Goal: Information Seeking & Learning: Check status

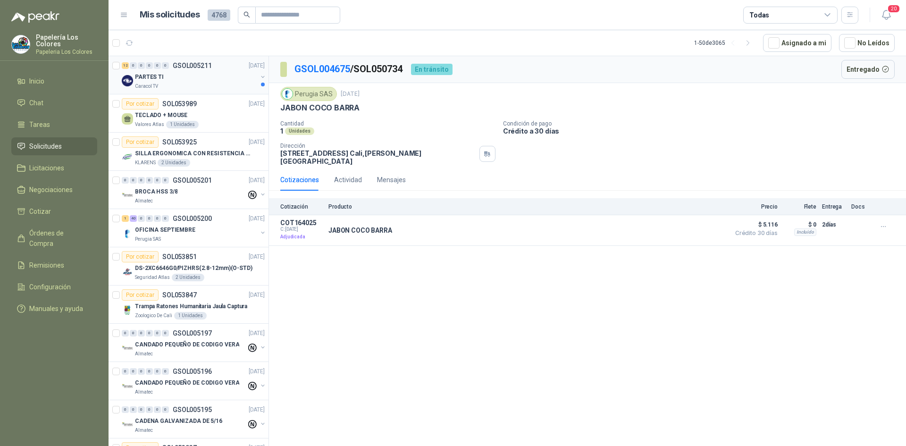
click at [215, 71] on div "PARTES TI" at bounding box center [196, 76] width 122 height 11
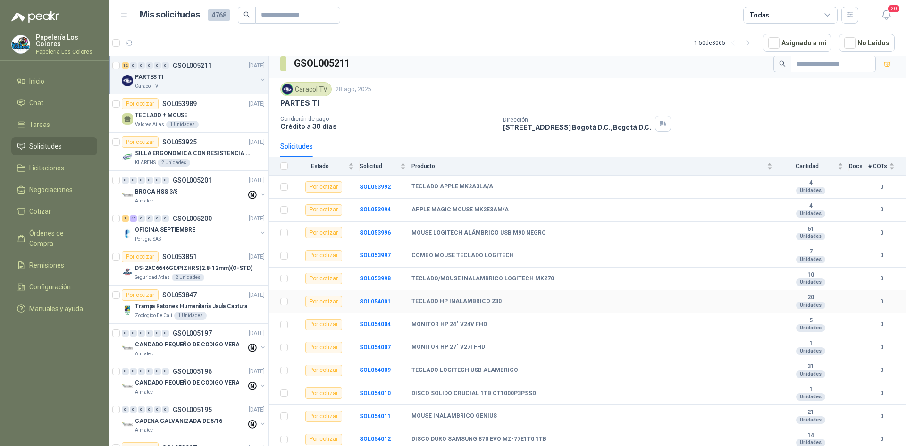
scroll to position [8, 0]
click at [218, 114] on div "TECLADO + MOUSE" at bounding box center [200, 114] width 130 height 11
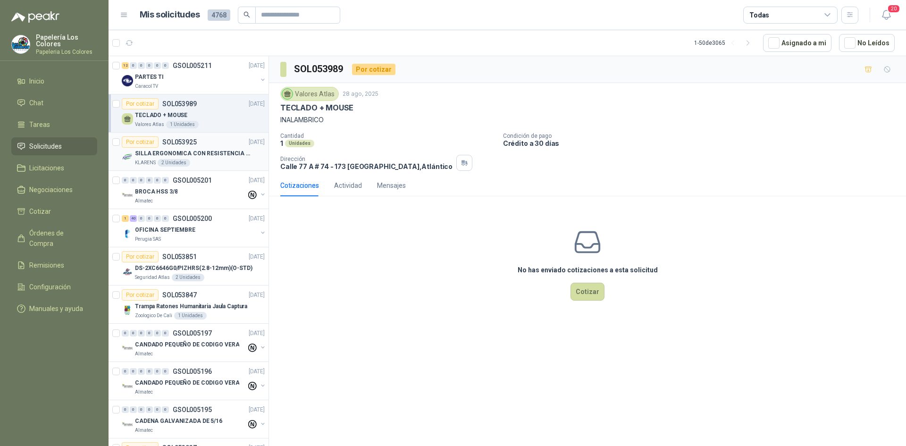
click at [213, 137] on div "Por cotizar SOL053925 [DATE]" at bounding box center [193, 141] width 143 height 11
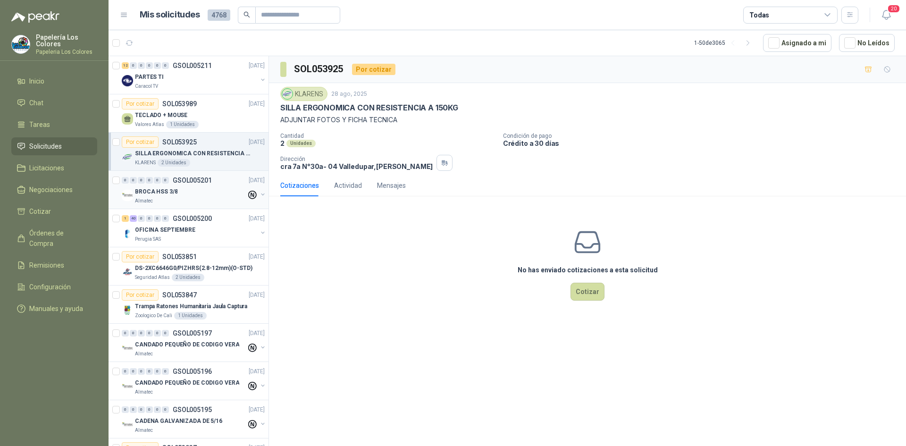
click at [217, 182] on div "0 0 0 0 0 0 GSOL005201 28/08/25" at bounding box center [194, 180] width 145 height 11
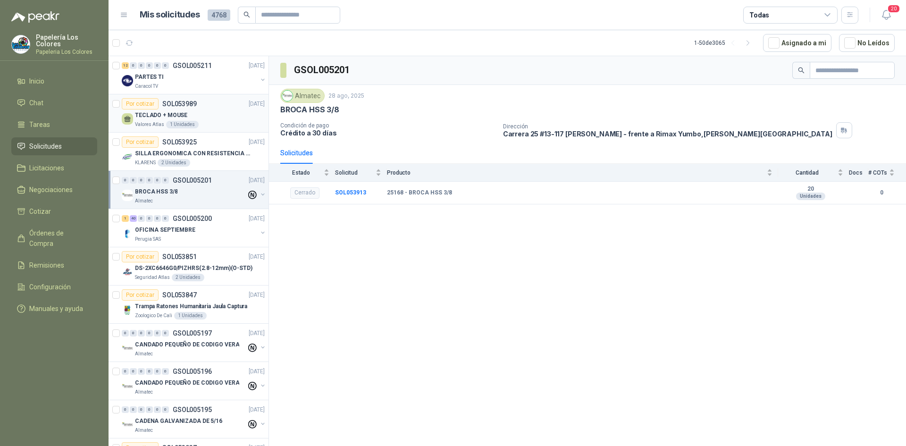
click at [222, 105] on div "Por cotizar SOL053989 [DATE]" at bounding box center [193, 103] width 143 height 11
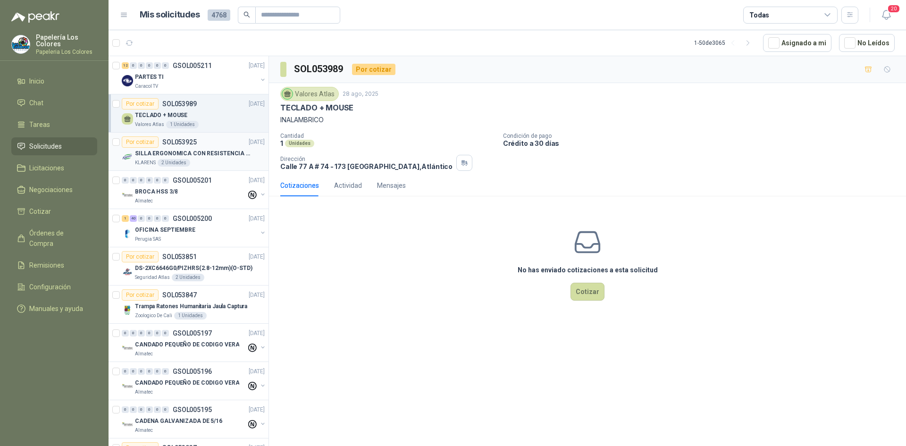
click at [218, 140] on div "Por cotizar SOL053925 [DATE]" at bounding box center [193, 141] width 143 height 11
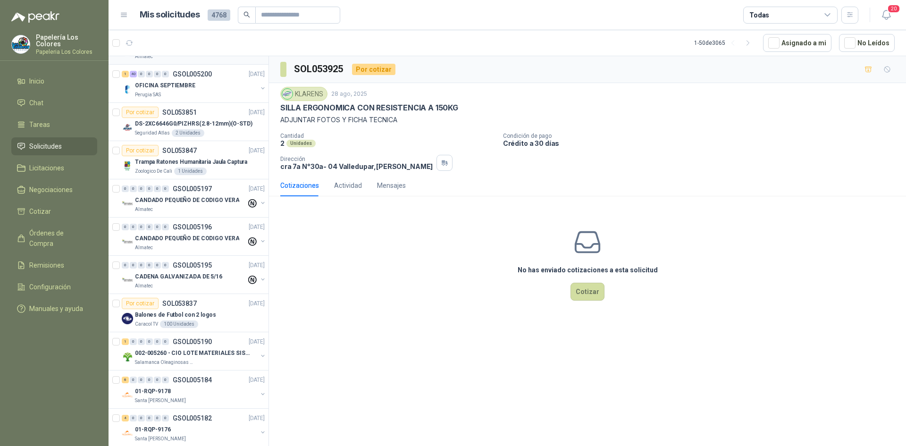
scroll to position [189, 0]
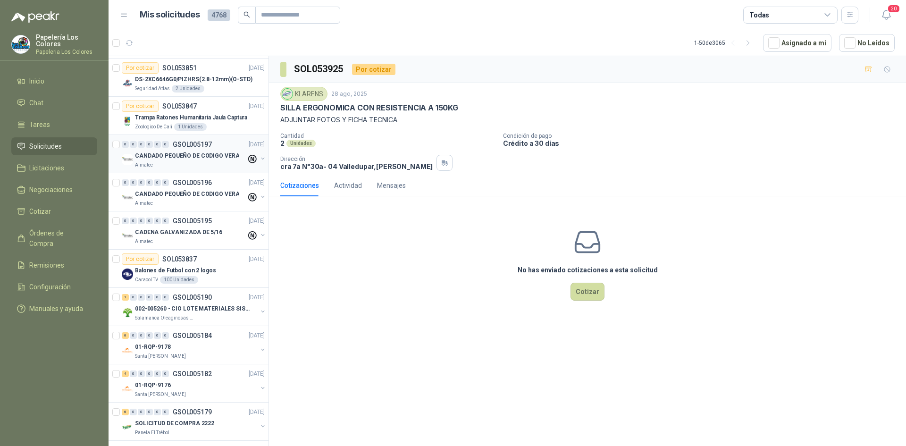
click at [218, 159] on p "CANDADO PEQUEÑO DE CODIGO VERA" at bounding box center [187, 155] width 104 height 9
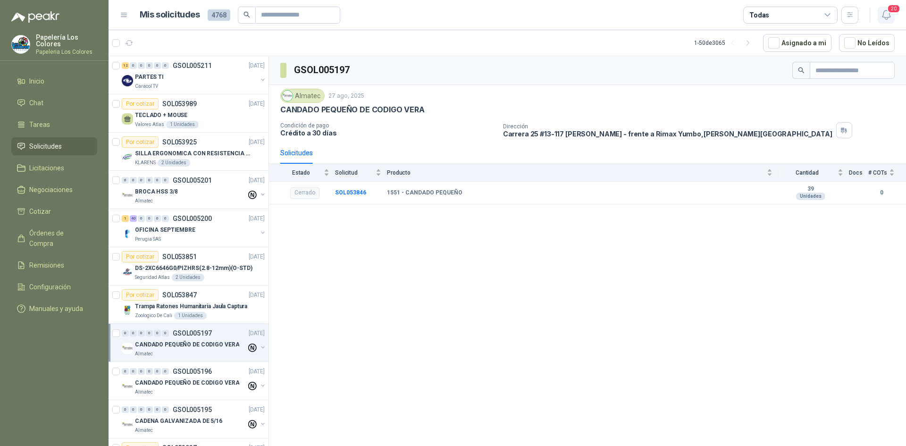
click at [887, 13] on icon "button" at bounding box center [886, 15] width 12 height 12
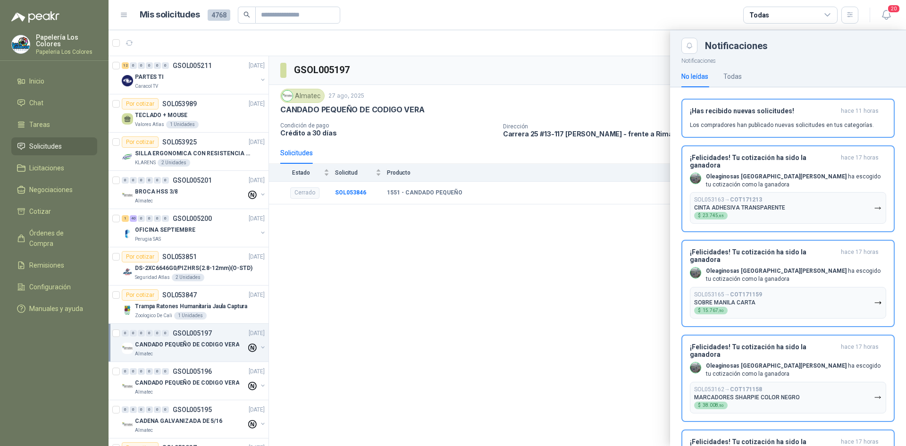
click at [588, 106] on div at bounding box center [507, 238] width 797 height 416
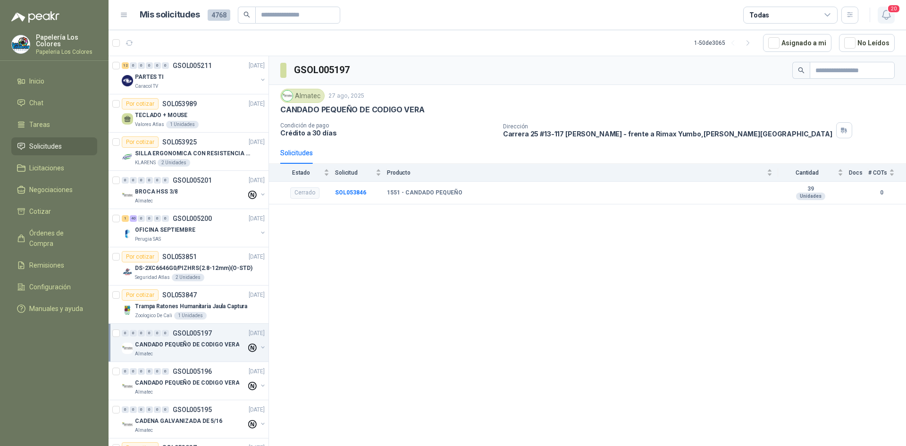
click at [889, 16] on icon "button" at bounding box center [886, 15] width 12 height 12
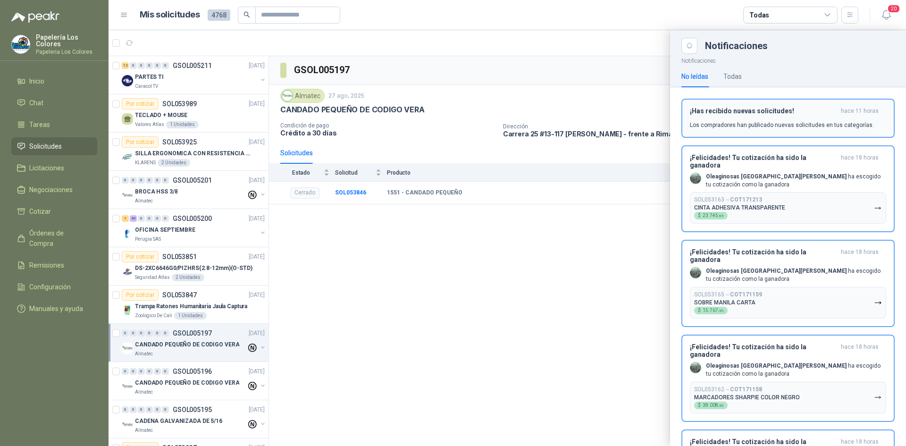
click at [780, 112] on h3 "¡Has recibido nuevas solicitudes!" at bounding box center [763, 111] width 147 height 8
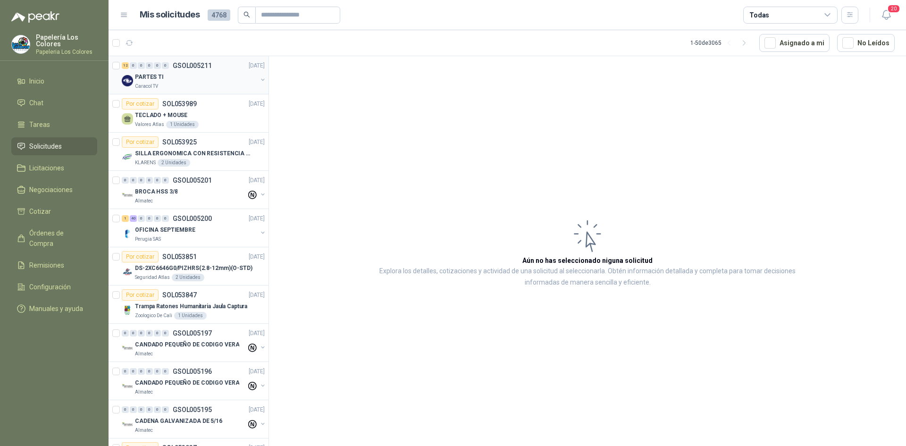
click at [207, 75] on div "PARTES TI" at bounding box center [196, 76] width 122 height 11
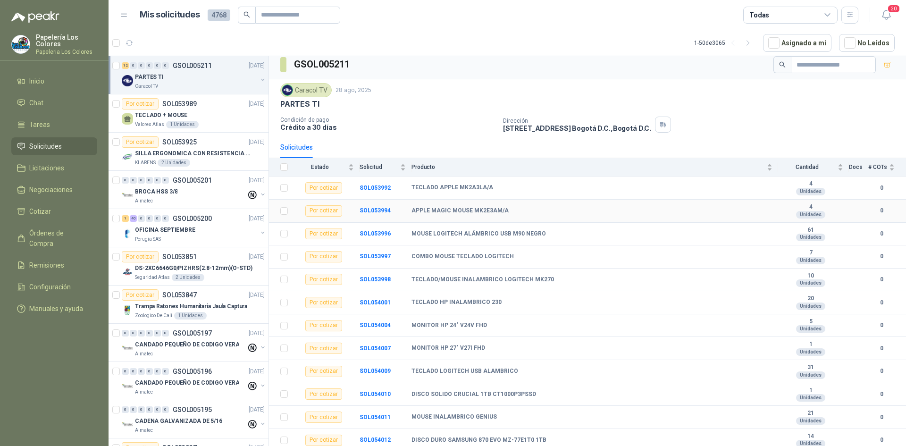
scroll to position [8, 0]
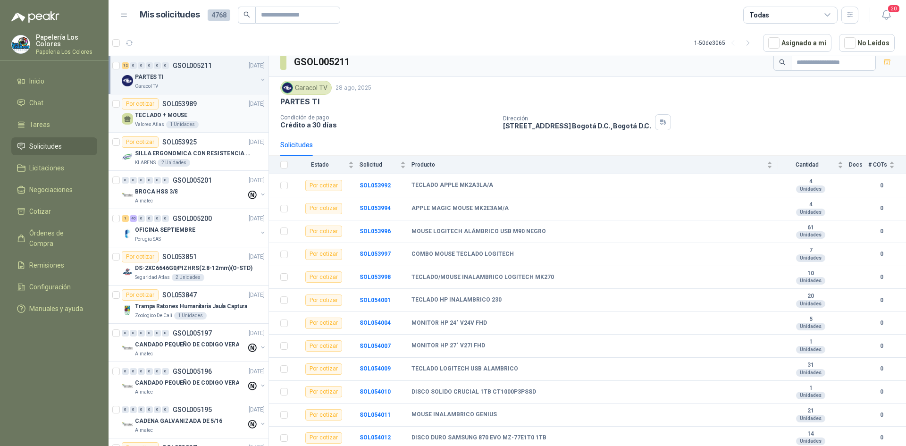
click at [208, 106] on div "Por cotizar SOL053989 [DATE]" at bounding box center [193, 103] width 143 height 11
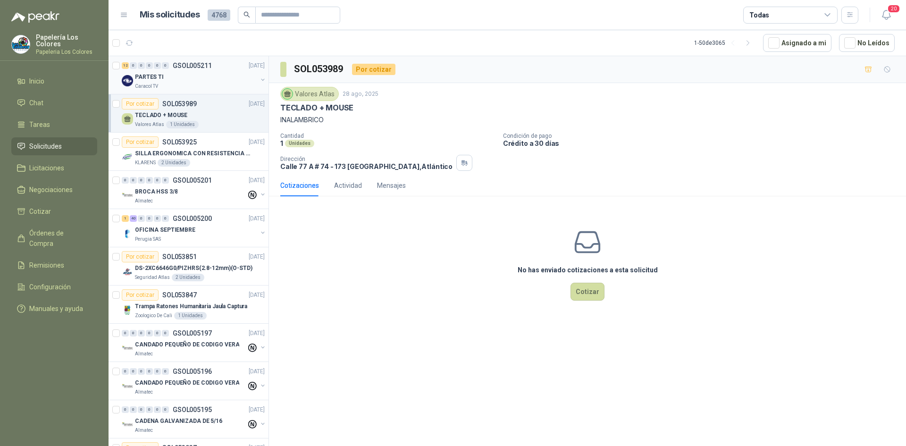
click at [213, 70] on div "12 0 0 0 0 0 GSOL005211 [DATE]" at bounding box center [194, 65] width 145 height 11
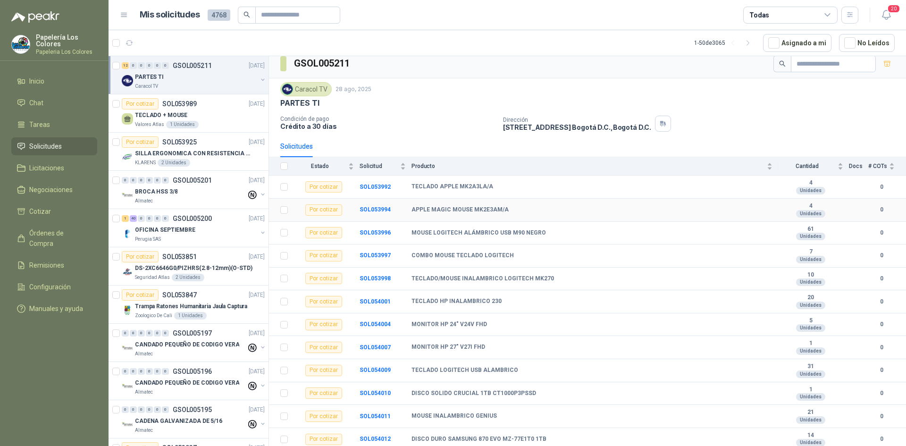
scroll to position [8, 0]
click at [210, 109] on div "Por cotizar SOL053989 [DATE]" at bounding box center [193, 103] width 143 height 11
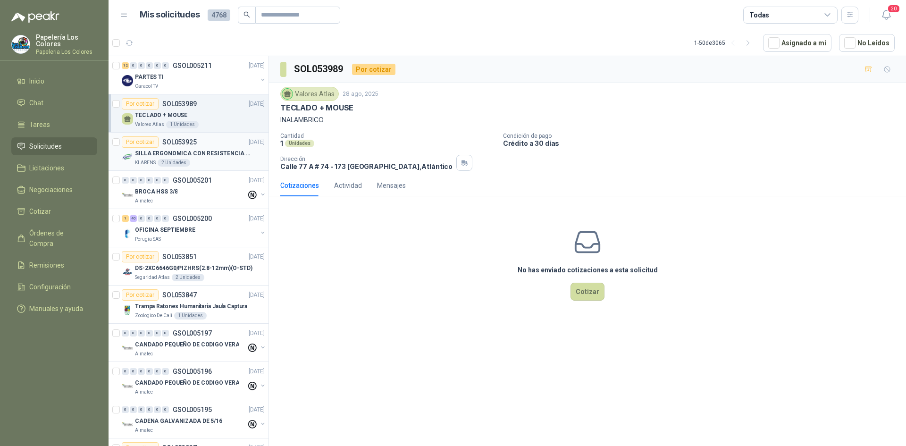
click at [214, 142] on div "Por cotizar SOL053925 [DATE]" at bounding box center [193, 141] width 143 height 11
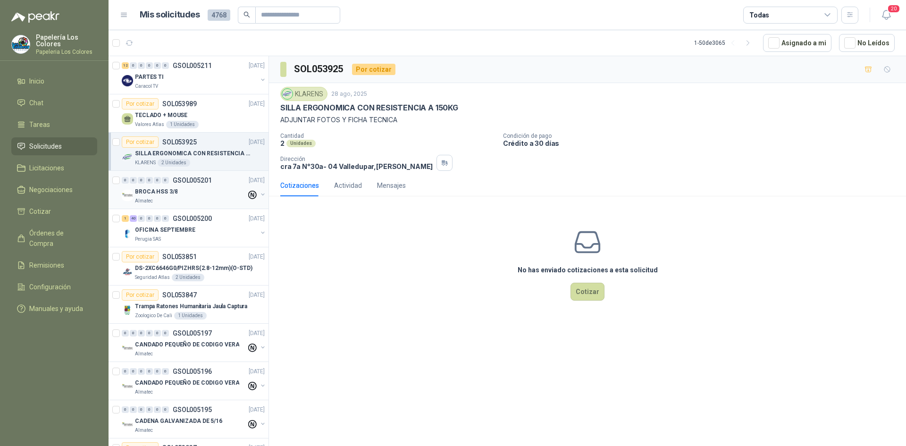
click at [208, 189] on div "BROCA HSS 3/8" at bounding box center [190, 191] width 111 height 11
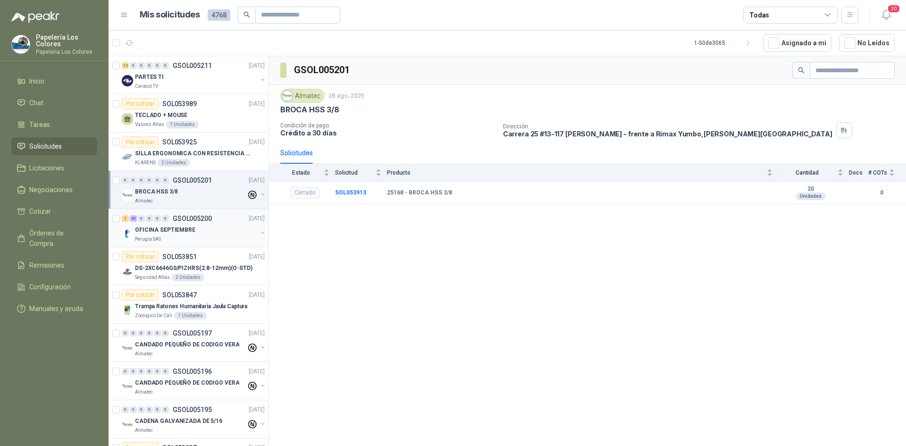
click at [215, 224] on div "1 40 0 0 0 0 GSOL005200 [DATE]" at bounding box center [194, 218] width 145 height 11
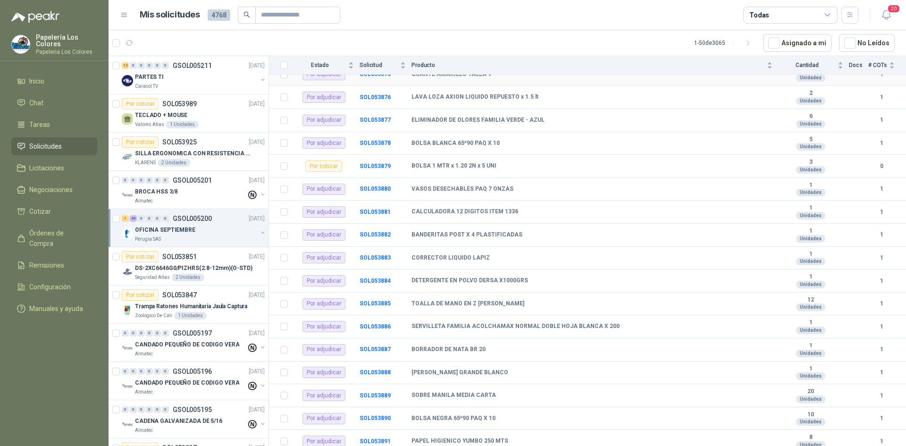
scroll to position [236, 0]
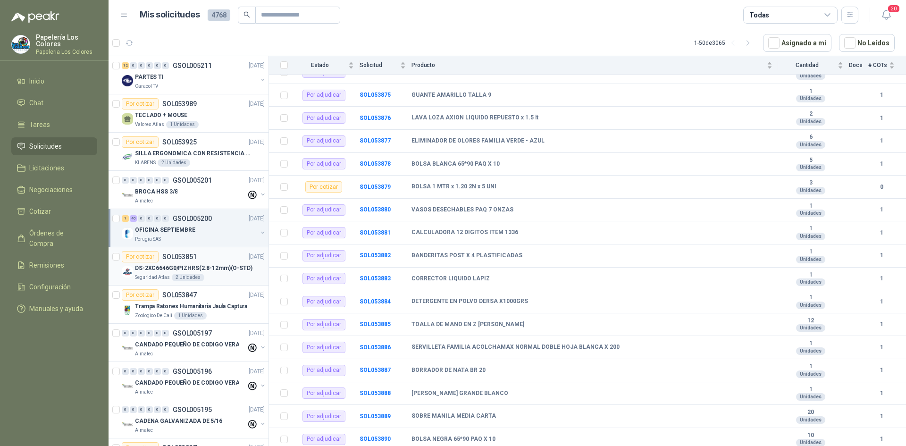
click at [209, 253] on div "Por cotizar SOL053851 [DATE]" at bounding box center [193, 256] width 143 height 11
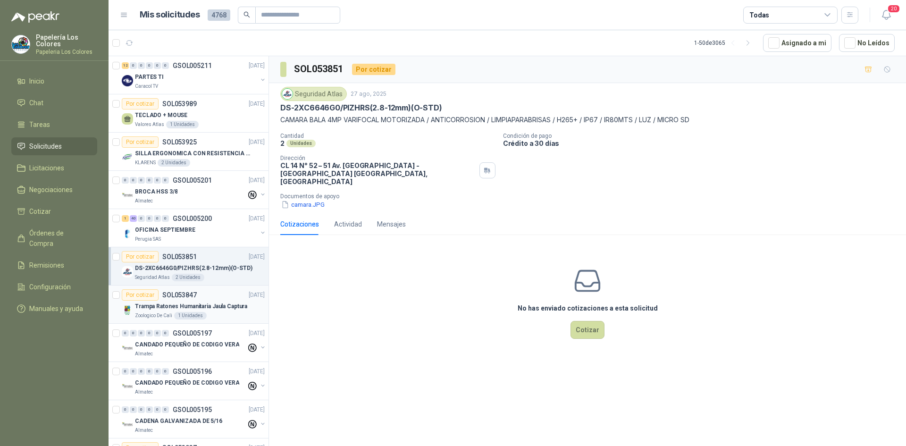
click at [218, 293] on div "Por cotizar SOL053847 [DATE]" at bounding box center [193, 294] width 143 height 11
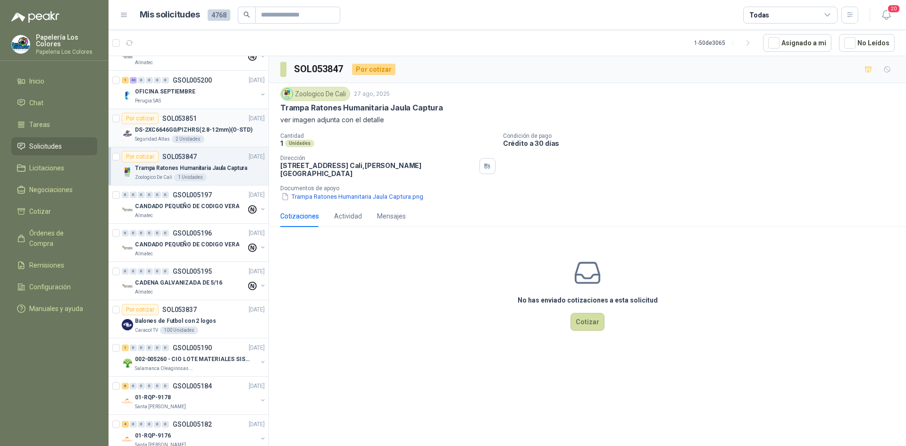
scroll to position [189, 0]
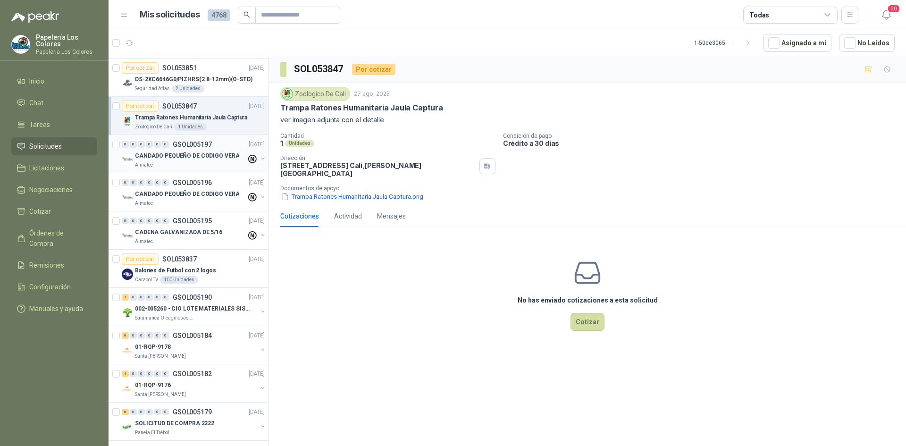
click at [224, 141] on div "0 0 0 0 0 0 GSOL005197 [DATE]" at bounding box center [194, 144] width 145 height 11
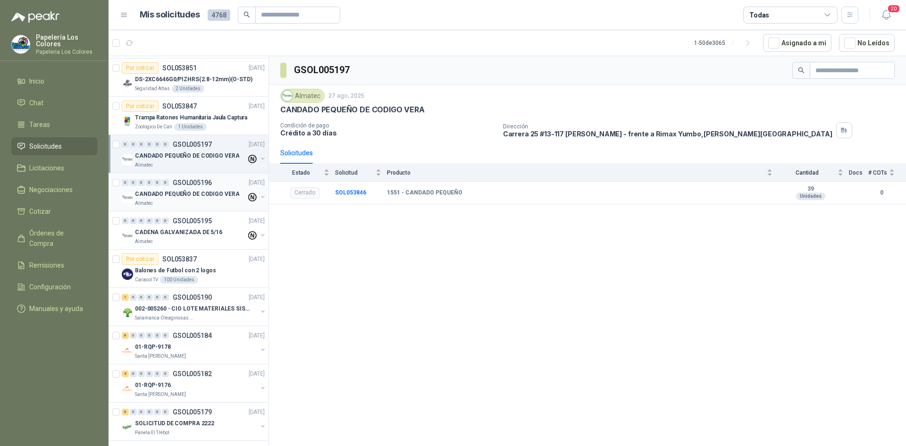
click at [223, 179] on div "0 0 0 0 0 0 GSOL005196 [DATE]" at bounding box center [194, 182] width 145 height 11
click at [224, 216] on div "0 0 0 0 0 0 GSOL005195 [DATE]" at bounding box center [194, 220] width 145 height 11
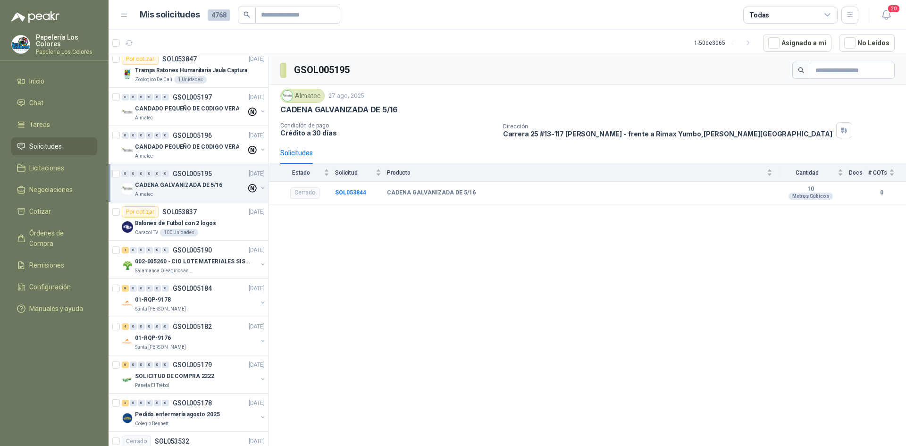
scroll to position [283, 0]
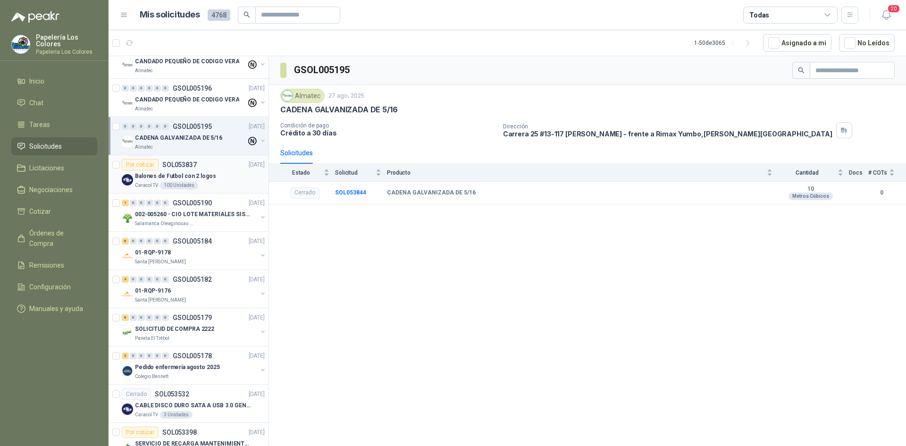
click at [221, 178] on div "Balones de Futbol con 2 logos" at bounding box center [200, 175] width 130 height 11
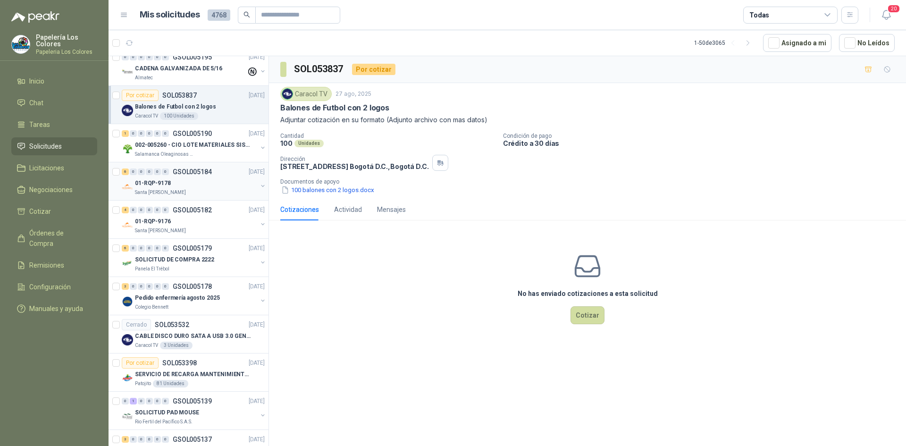
scroll to position [377, 0]
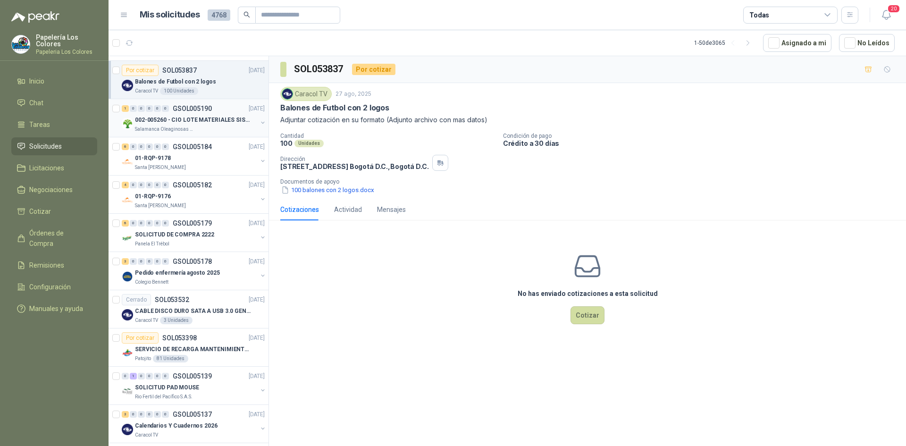
click at [221, 105] on div "1 0 0 0 0 0 GSOL005190 [DATE]" at bounding box center [194, 108] width 145 height 11
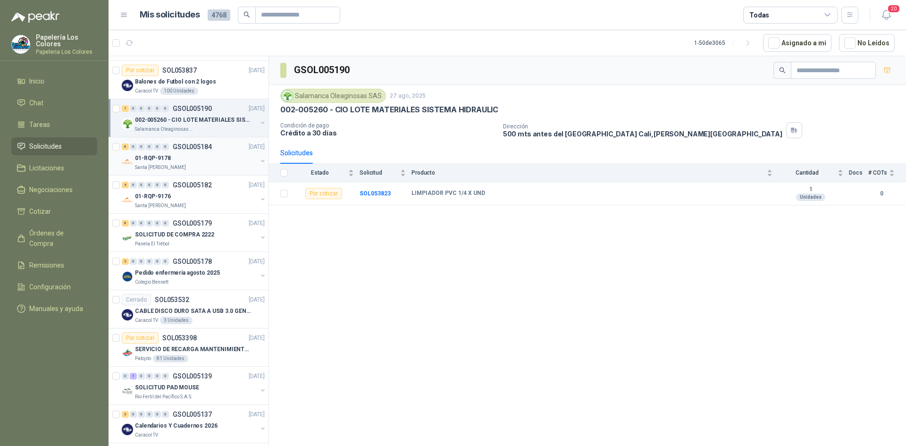
click at [224, 146] on div "6 0 0 0 0 0 GSOL005184 [DATE]" at bounding box center [194, 146] width 145 height 11
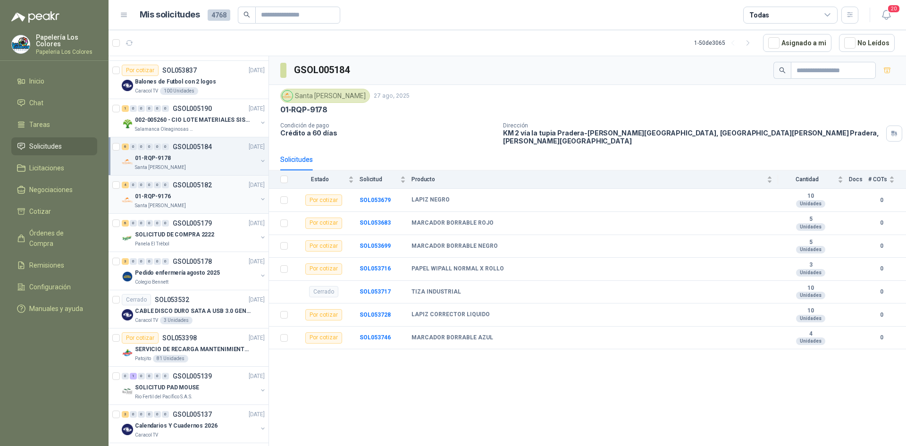
click at [226, 189] on div "4 0 0 0 0 0 GSOL005182 [DATE]" at bounding box center [194, 184] width 145 height 11
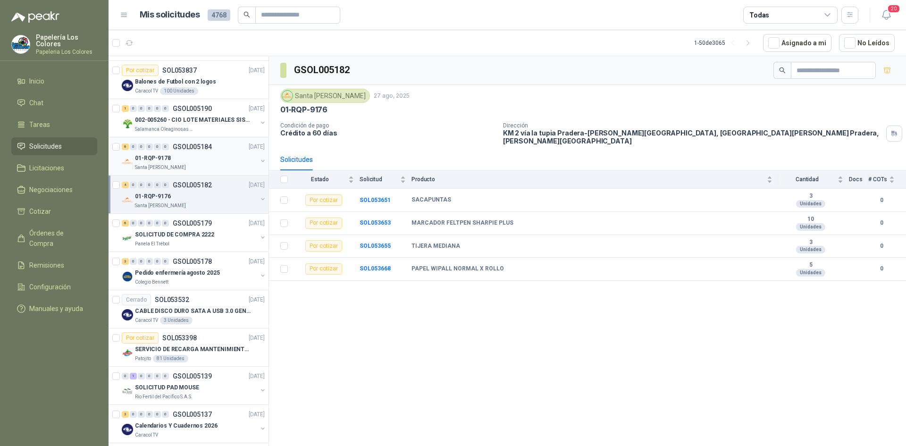
click at [201, 155] on div "01-RQP-9178" at bounding box center [196, 157] width 122 height 11
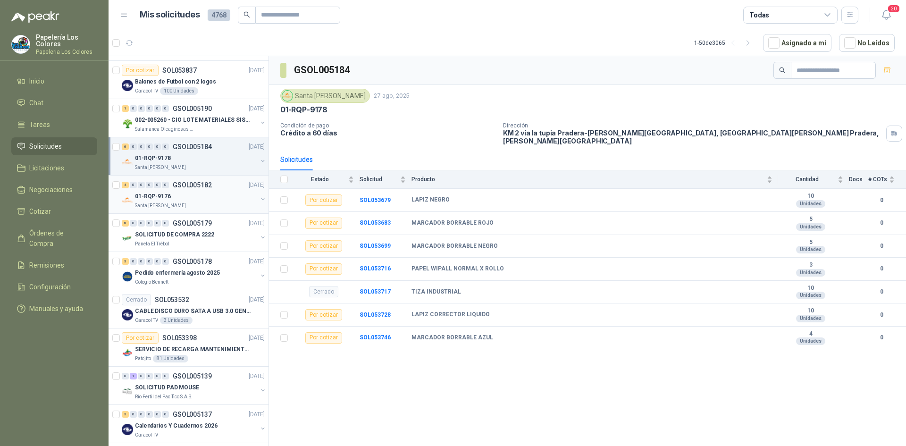
click at [217, 193] on div "01-RQP-9176" at bounding box center [196, 196] width 122 height 11
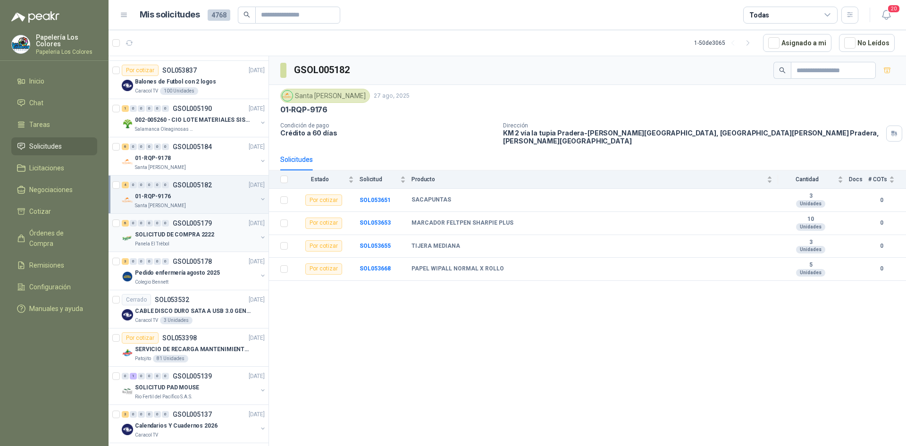
click at [228, 226] on div "6 0 0 0 0 0 GSOL005179 [DATE]" at bounding box center [194, 223] width 145 height 11
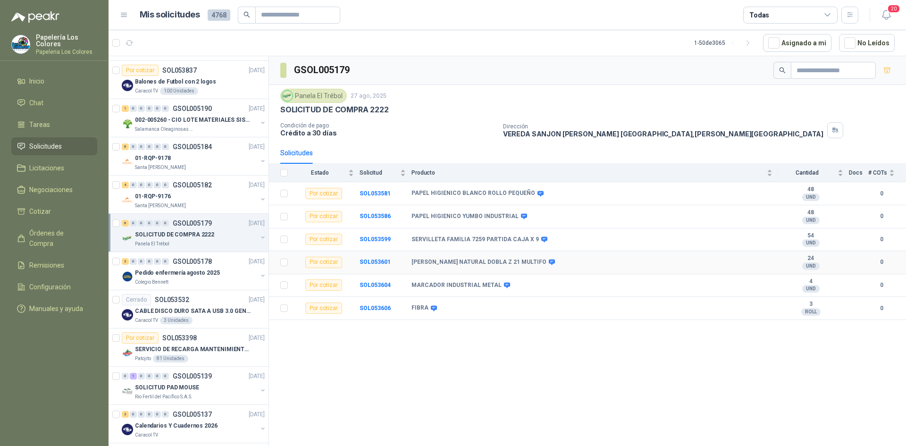
click at [390, 261] on td "SOL053601" at bounding box center [386, 262] width 52 height 23
click at [363, 261] on b "SOL053601" at bounding box center [375, 262] width 31 height 7
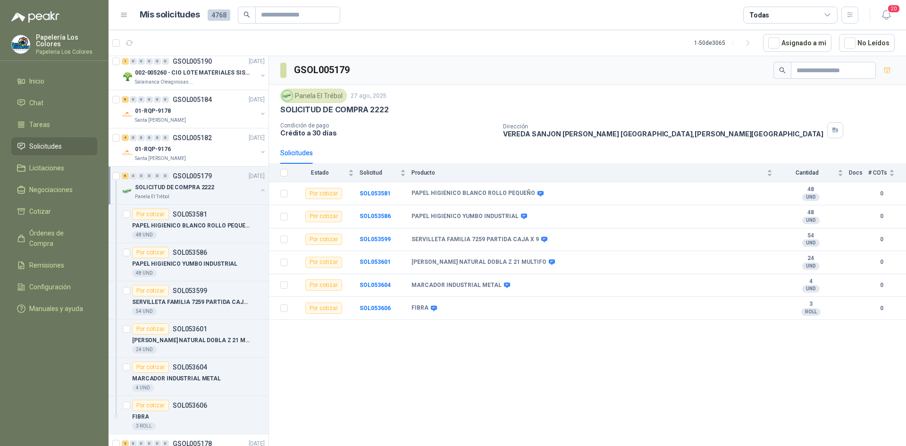
scroll to position [472, 0]
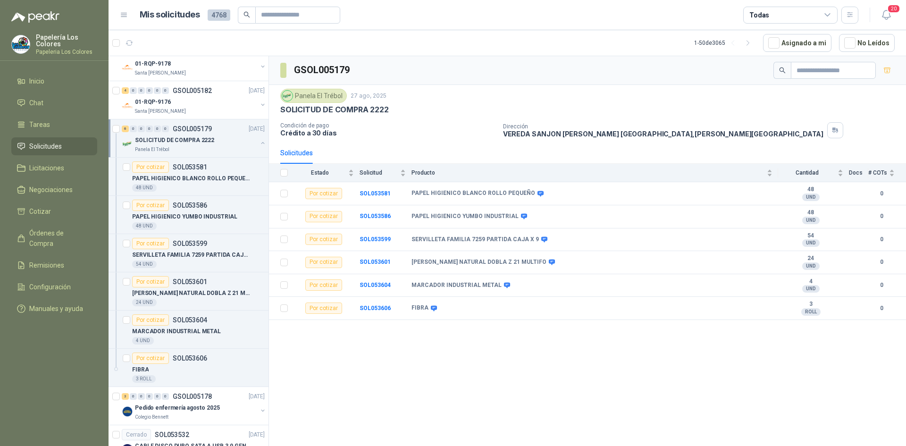
click at [225, 136] on div "SOLICITUD DE COMPRA 2222" at bounding box center [196, 139] width 122 height 11
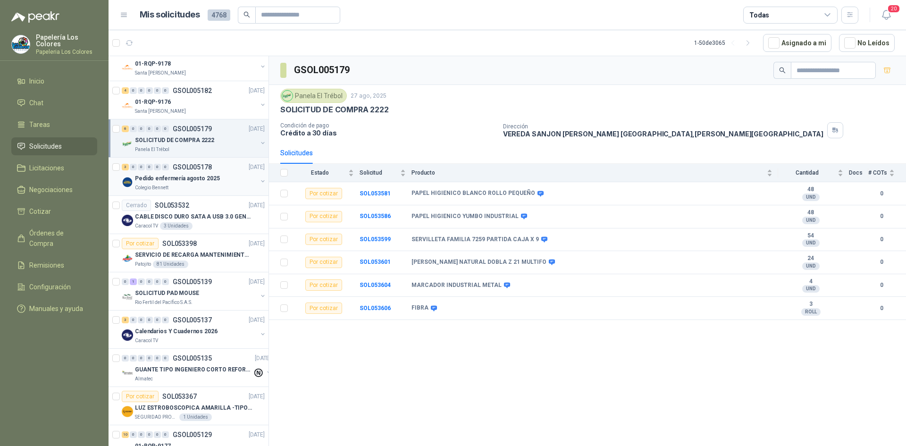
click at [229, 176] on div "Pedido enfermería agosto 2025" at bounding box center [196, 178] width 122 height 11
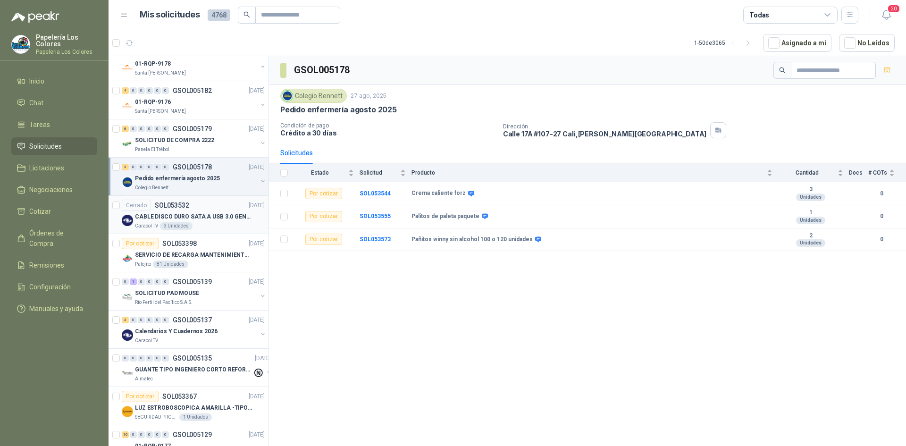
click at [213, 204] on div "Cerrado SOL053532 [DATE]" at bounding box center [193, 205] width 143 height 11
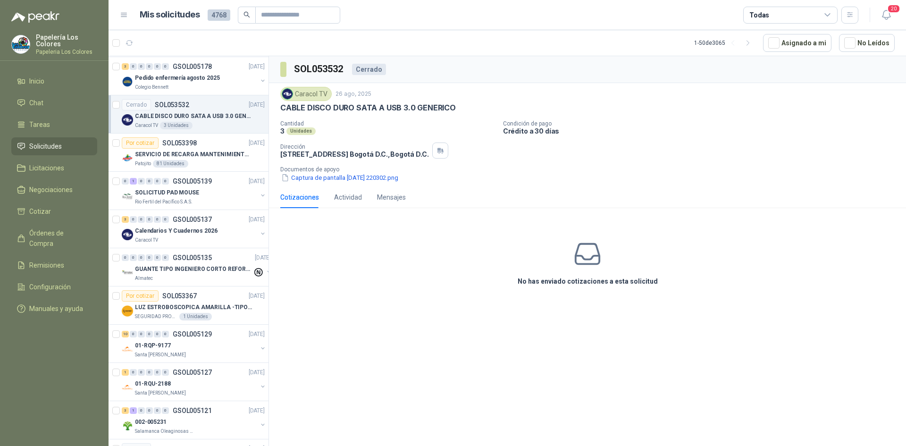
scroll to position [589, 0]
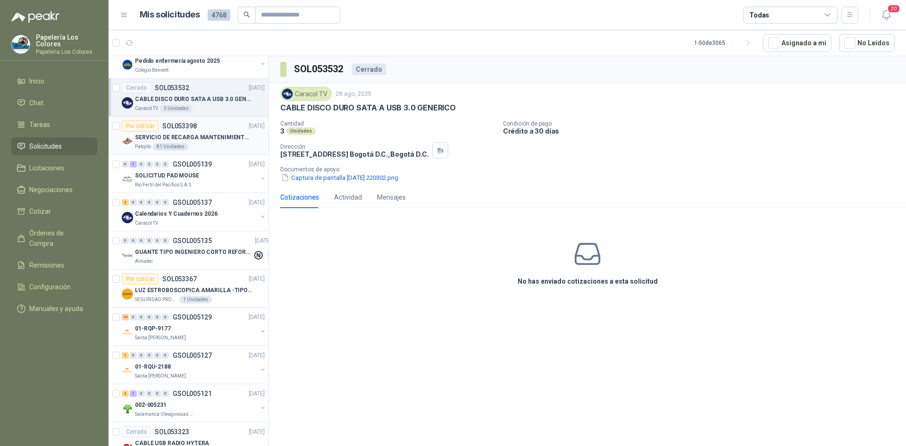
click at [220, 123] on div "Por cotizar SOL053398 [DATE]" at bounding box center [193, 125] width 143 height 11
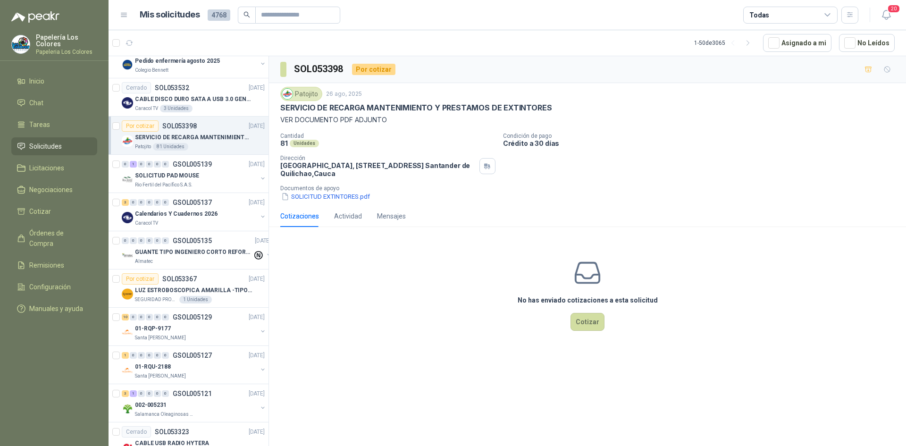
scroll to position [660, 0]
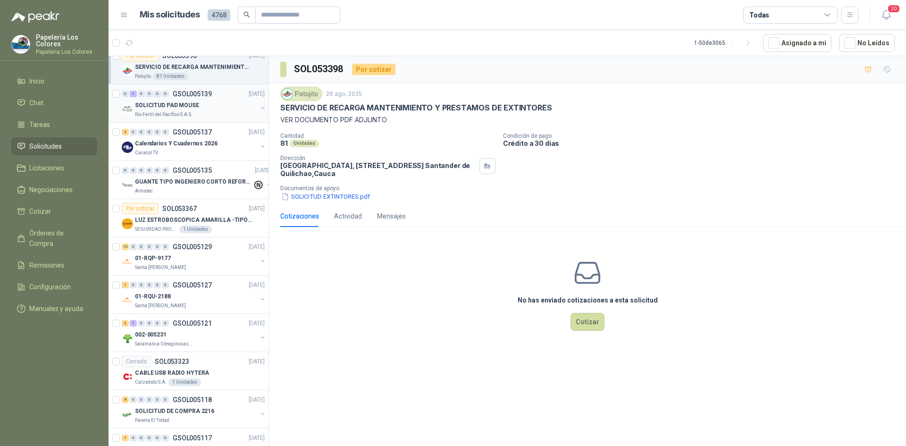
click at [228, 108] on div "SOLICITUD PAD MOUSE" at bounding box center [196, 105] width 122 height 11
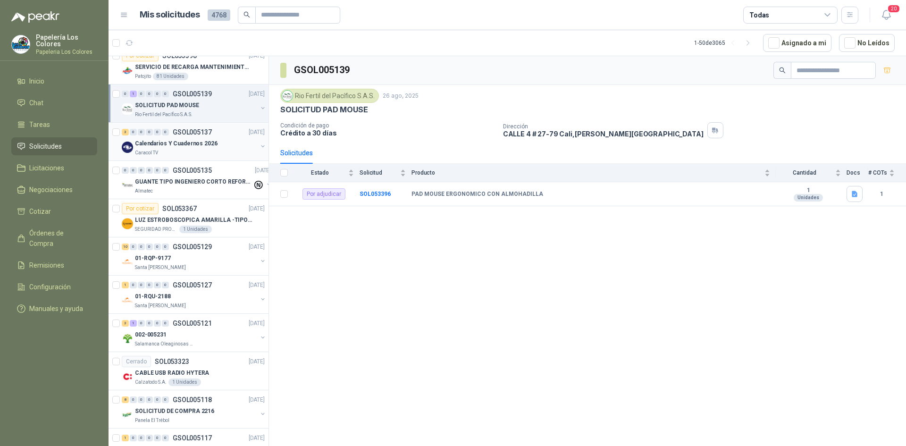
click at [229, 144] on div "Calendarios Y Cuadernos 2026" at bounding box center [196, 143] width 122 height 11
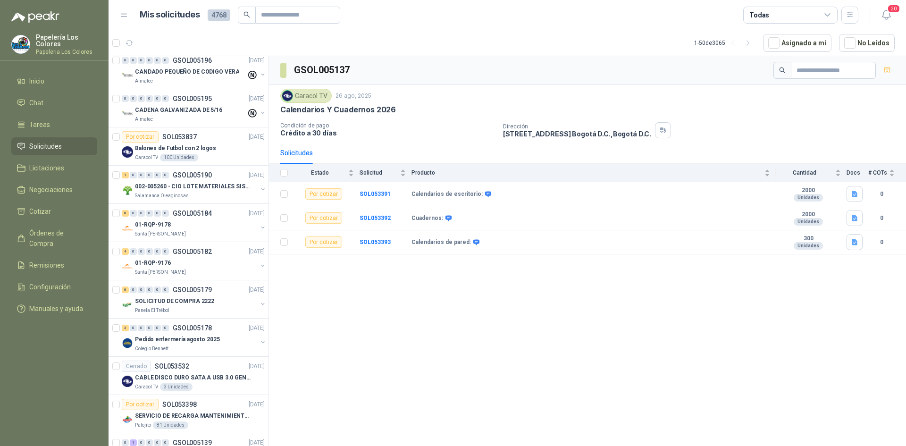
scroll to position [285, 0]
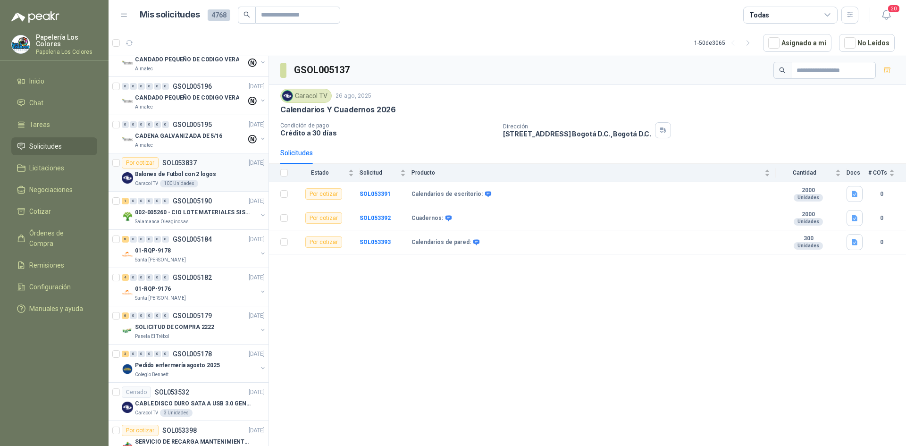
click at [218, 171] on div "Balones de Futbol con 2 logos" at bounding box center [200, 173] width 130 height 11
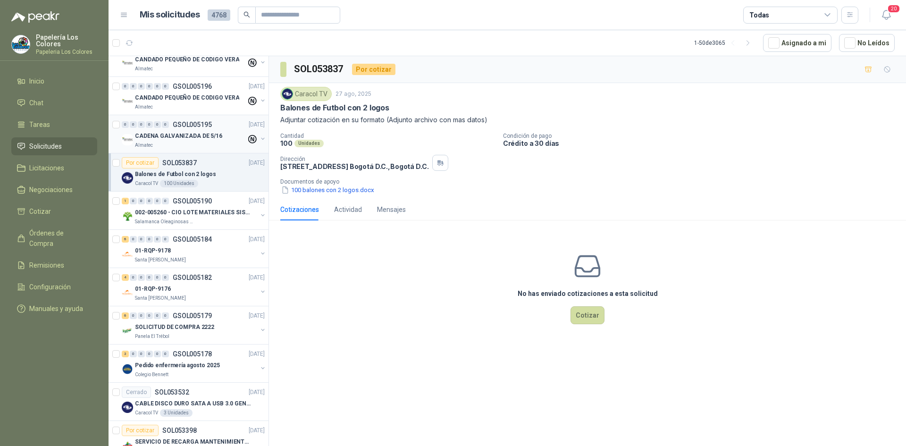
click at [225, 133] on div "CADENA GALVANIZADA DE 5/16" at bounding box center [190, 135] width 111 height 11
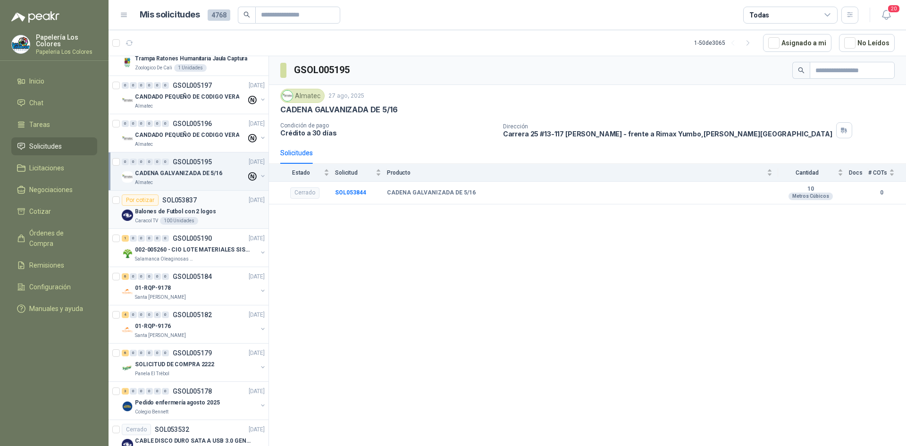
scroll to position [309, 0]
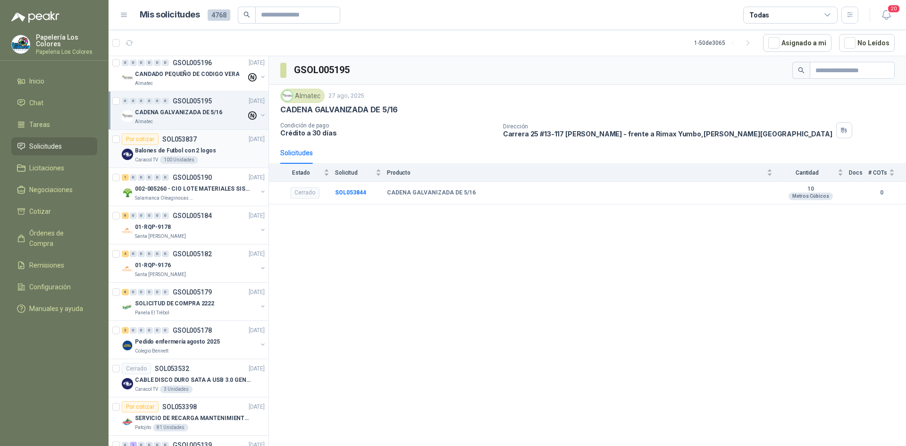
click at [223, 142] on div "Por cotizar SOL053837 [DATE]" at bounding box center [193, 139] width 143 height 11
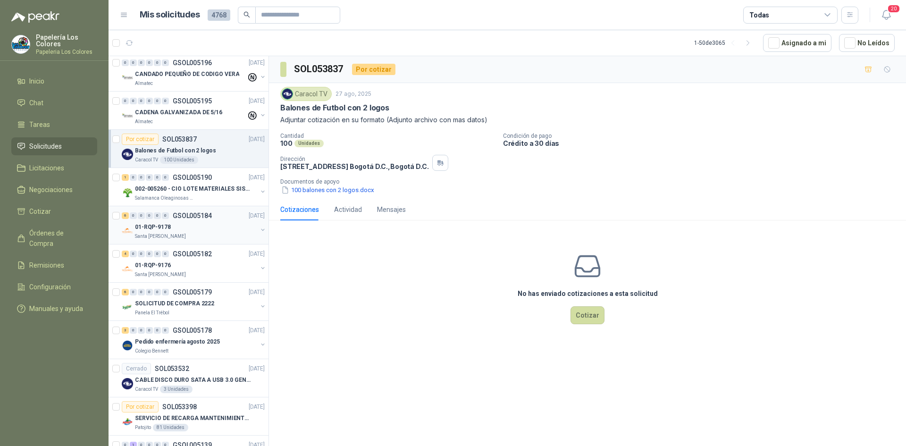
click at [227, 224] on div "01-RQP-9178" at bounding box center [196, 226] width 122 height 11
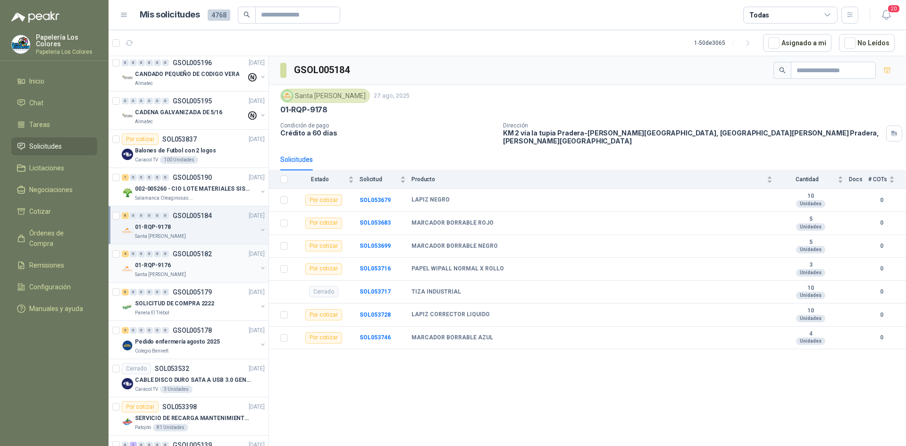
click at [212, 268] on div "01-RQP-9176" at bounding box center [196, 265] width 122 height 11
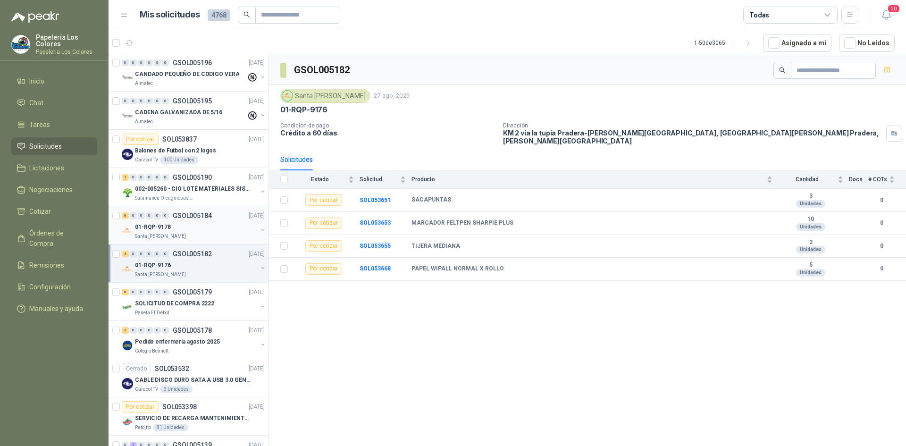
click at [219, 226] on div "01-RQP-9178" at bounding box center [196, 226] width 122 height 11
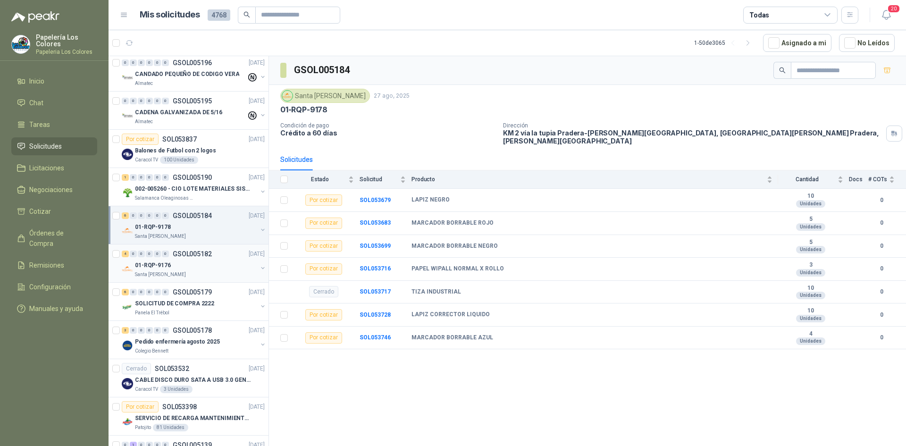
click at [219, 260] on div "01-RQP-9176" at bounding box center [196, 265] width 122 height 11
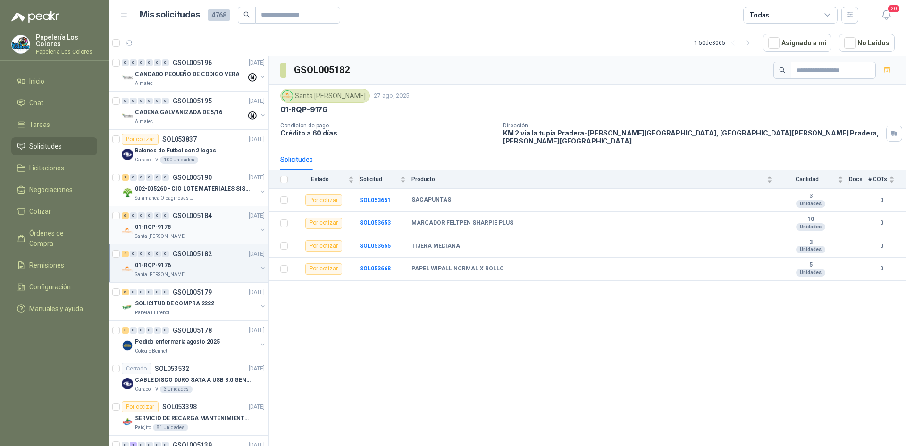
click at [225, 220] on div "6 0 0 0 0 0 GSOL005184 [DATE]" at bounding box center [194, 215] width 145 height 11
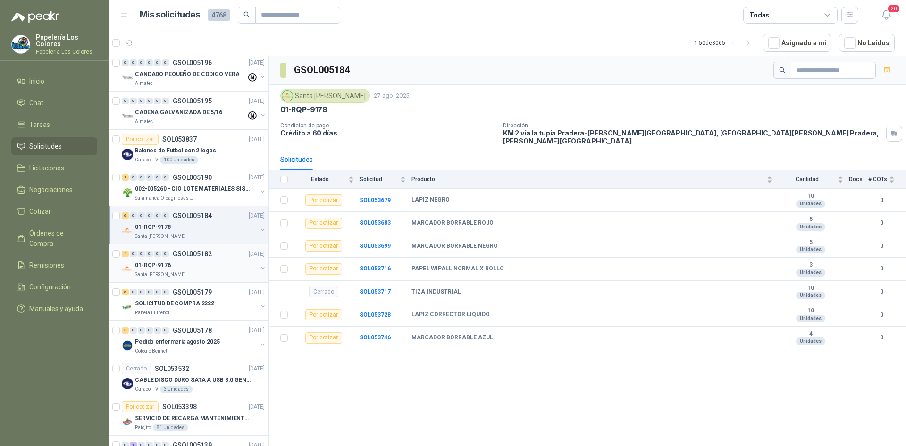
click at [220, 262] on div "01-RQP-9176" at bounding box center [196, 265] width 122 height 11
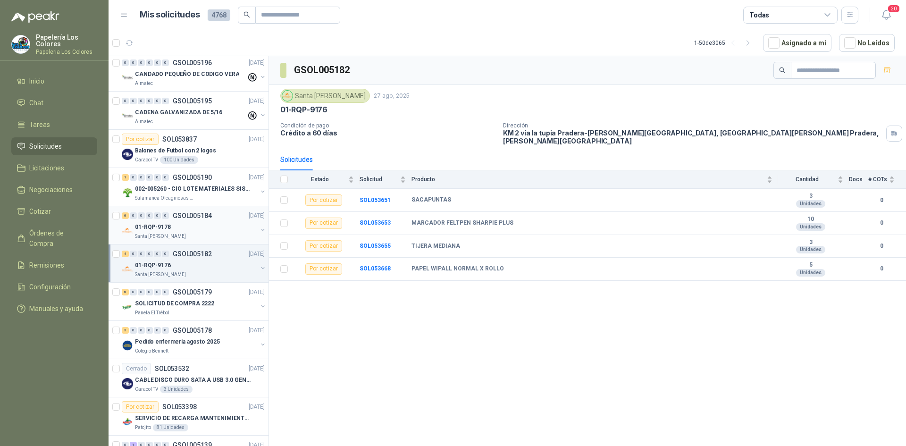
click at [220, 226] on div "01-RQP-9178" at bounding box center [196, 226] width 122 height 11
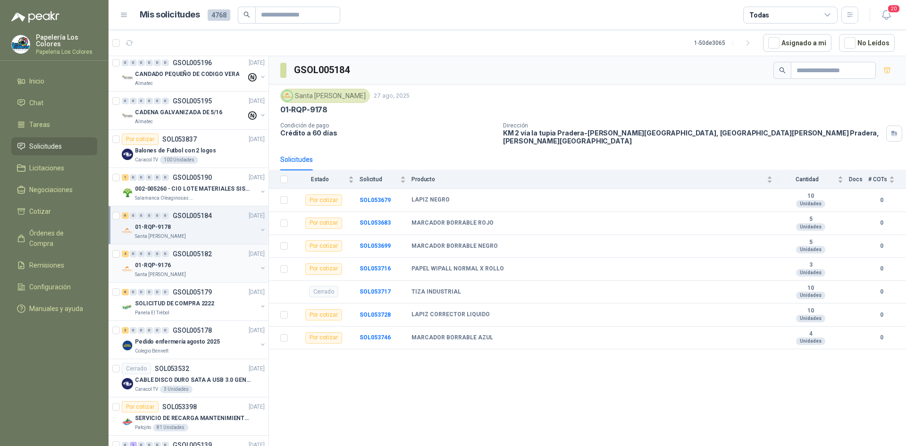
click at [227, 259] on div "4 0 0 0 0 0 GSOL005182 [DATE]" at bounding box center [194, 253] width 145 height 11
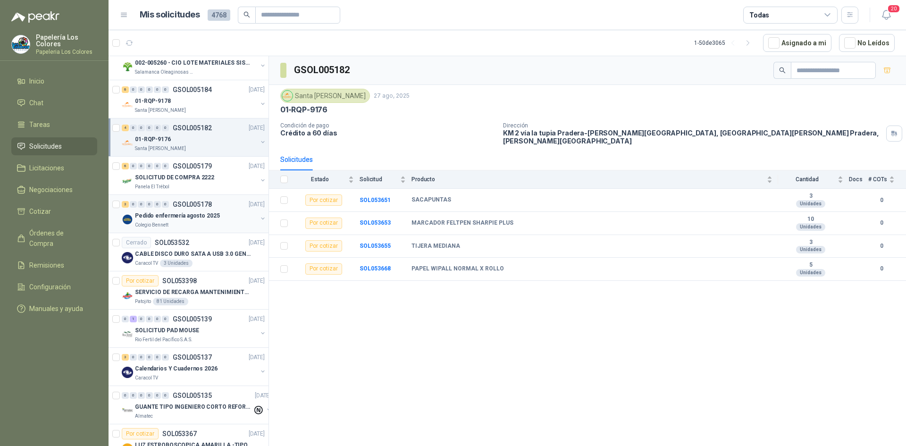
scroll to position [450, 0]
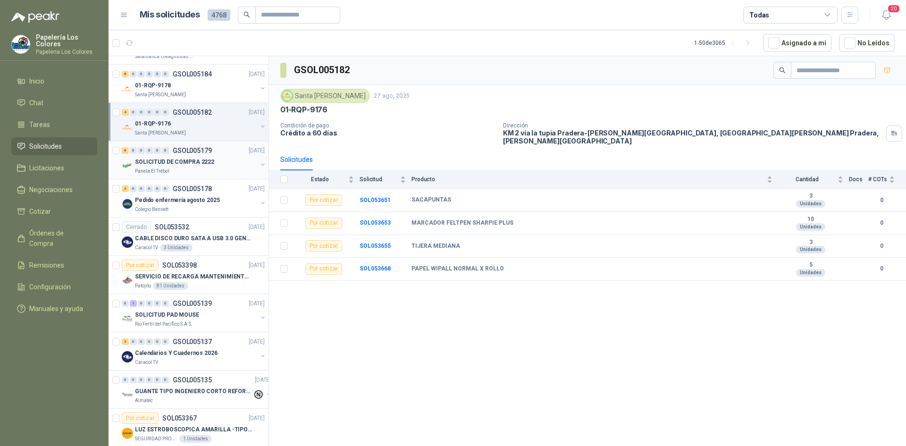
click at [233, 162] on div "SOLICITUD DE COMPRA 2222" at bounding box center [196, 161] width 122 height 11
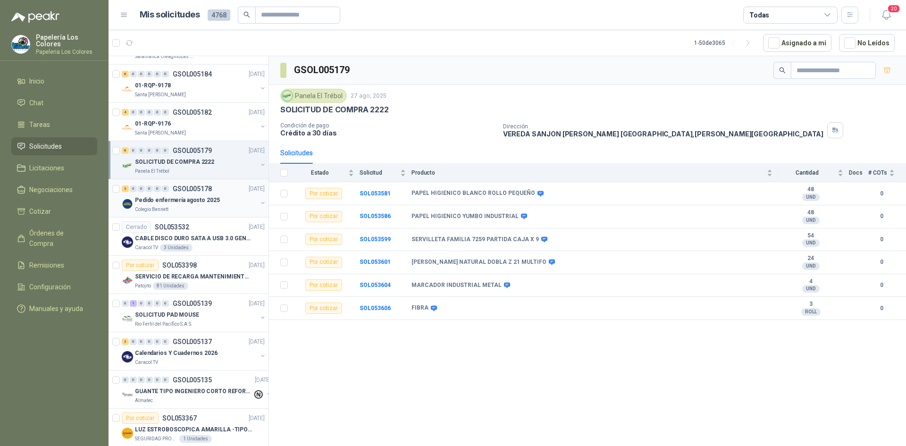
click at [229, 203] on div "Pedido enfermería agosto 2025" at bounding box center [196, 199] width 122 height 11
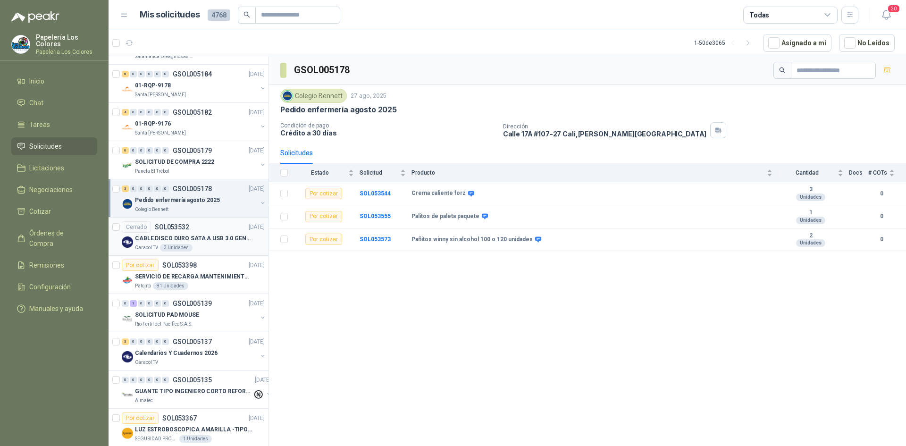
click at [217, 225] on div "Cerrado SOL053532 [DATE]" at bounding box center [193, 226] width 143 height 11
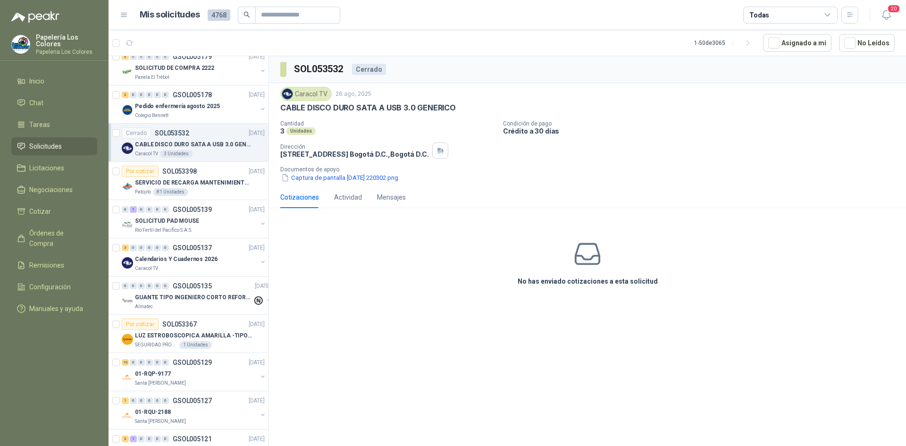
scroll to position [544, 0]
click at [220, 167] on div "Por cotizar SOL053398 [DATE]" at bounding box center [193, 170] width 143 height 11
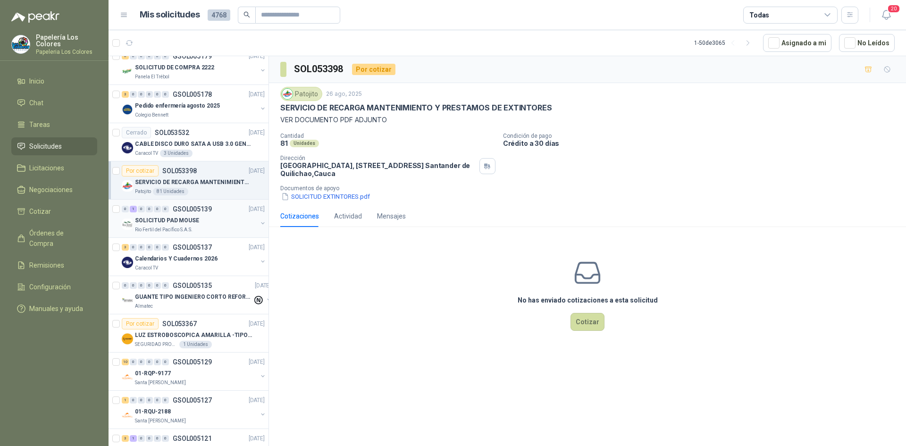
click at [225, 216] on div "SOLICITUD PAD MOUSE" at bounding box center [196, 220] width 122 height 11
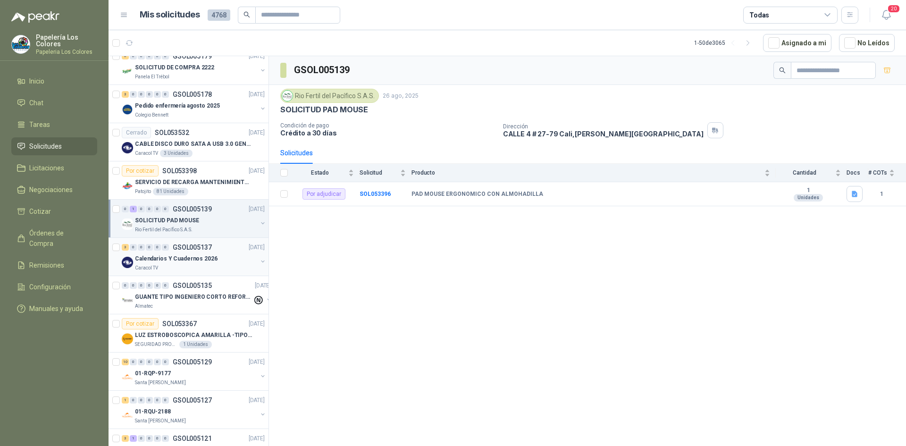
click at [226, 251] on div "3 0 0 0 0 0 GSOL005137 [DATE]" at bounding box center [194, 247] width 145 height 11
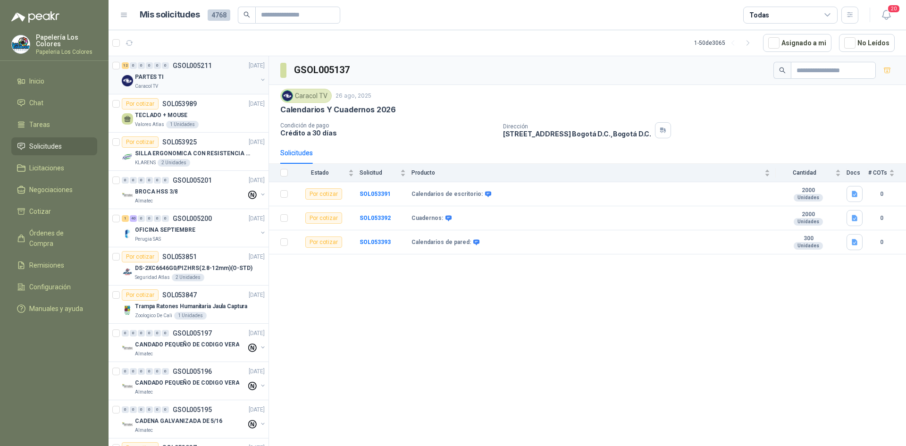
click at [199, 72] on div "PARTES TI" at bounding box center [196, 76] width 122 height 11
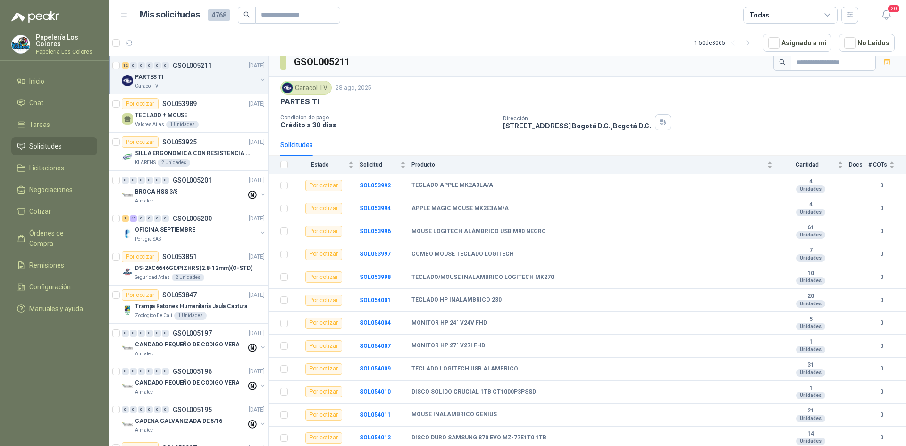
scroll to position [337, 0]
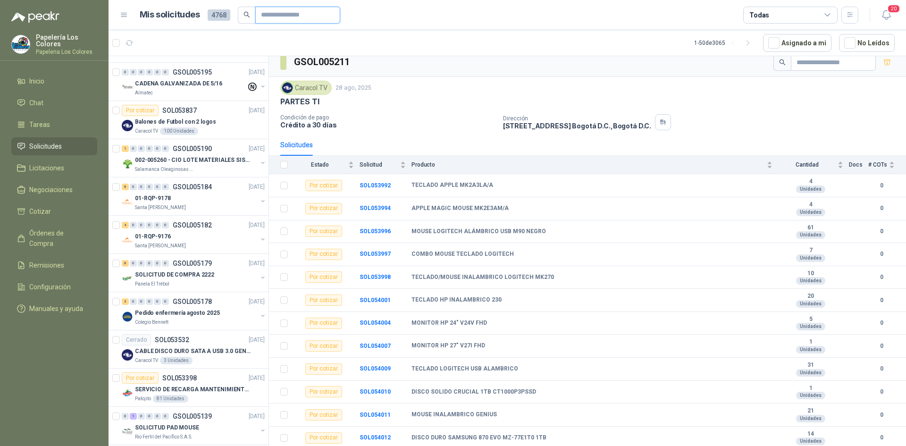
click at [300, 17] on input "text" at bounding box center [294, 15] width 66 height 16
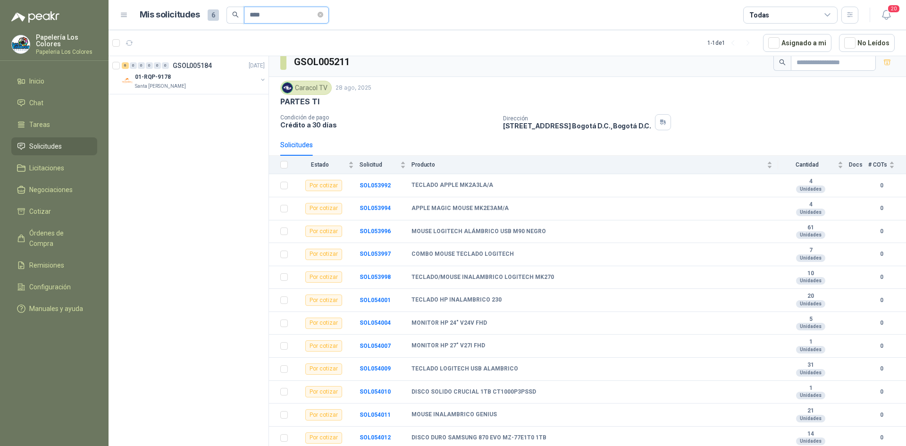
scroll to position [0, 0]
click at [218, 84] on div "Santa [PERSON_NAME]" at bounding box center [196, 87] width 122 height 8
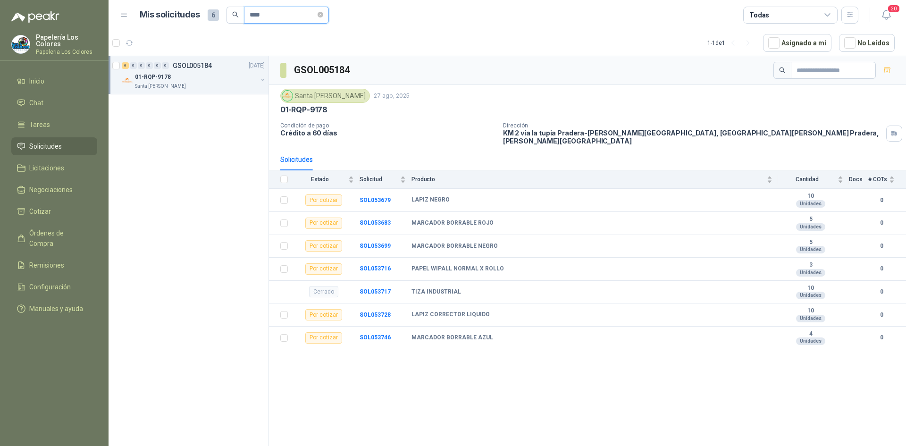
click at [276, 14] on input "****" at bounding box center [283, 15] width 66 height 16
type input "****"
click at [213, 77] on div "01-RQP-9176" at bounding box center [196, 76] width 122 height 11
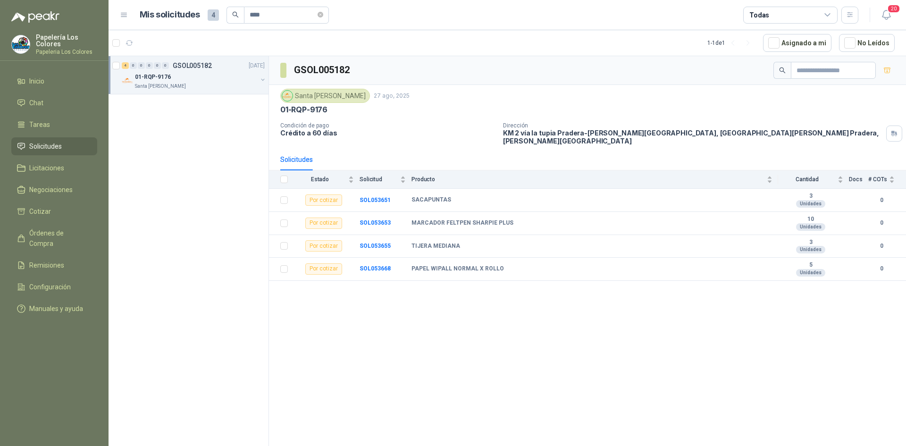
click at [229, 71] on div "01-RQP-9176" at bounding box center [196, 76] width 122 height 11
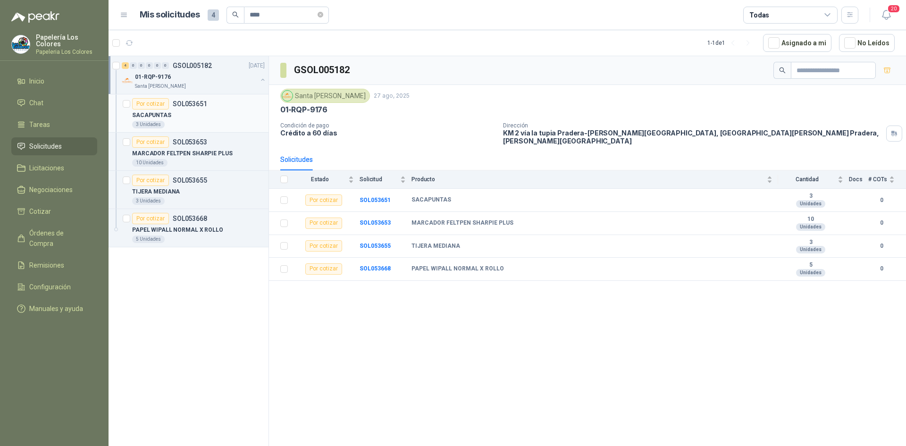
click at [192, 116] on div "SACAPUNTAS" at bounding box center [198, 114] width 133 height 11
click at [209, 288] on div "4 0 0 0 0 0 GSOL005182 [DATE] 01-RQP-9176 Santa [PERSON_NAME] Por cotizar SOL05…" at bounding box center [189, 252] width 160 height 393
click at [184, 295] on div "4 0 0 0 0 0 GSOL005182 [DATE] 01-RQP-9176 Santa [PERSON_NAME] Por cotizar SOL05…" at bounding box center [189, 252] width 160 height 393
click at [184, 294] on div "4 0 0 0 0 0 GSOL005182 [DATE] 01-RQP-9176 Santa [PERSON_NAME] Por cotizar SOL05…" at bounding box center [189, 252] width 160 height 393
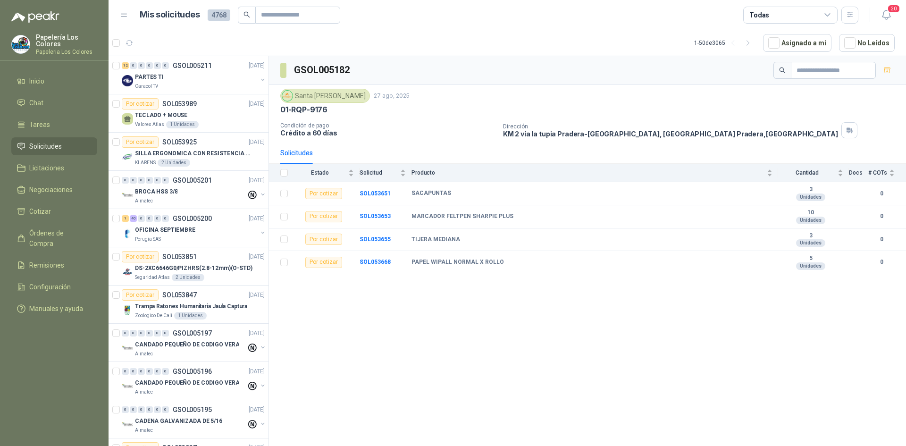
click at [313, 39] on article "1 - 50 de 3065 Asignado a mi No Leídos" at bounding box center [507, 42] width 797 height 25
